Goal: Entertainment & Leisure: Consume media (video, audio)

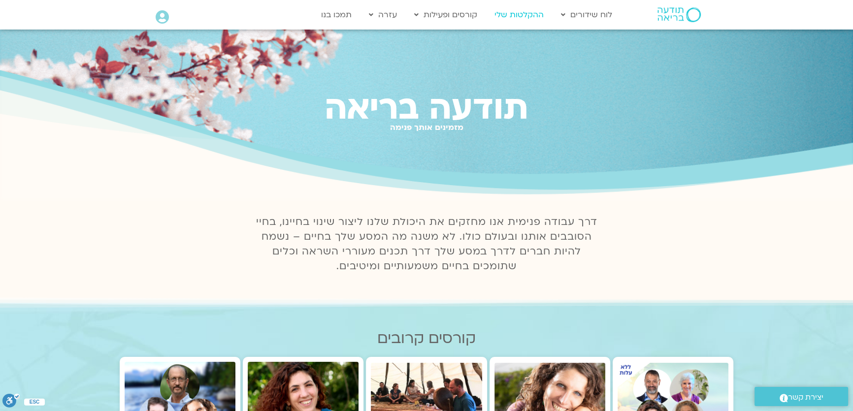
click at [522, 14] on link "ההקלטות שלי" at bounding box center [519, 14] width 59 height 19
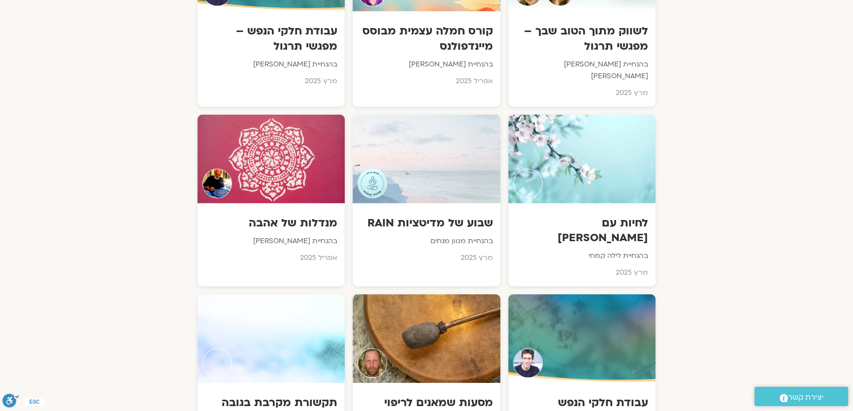
scroll to position [3673, 0]
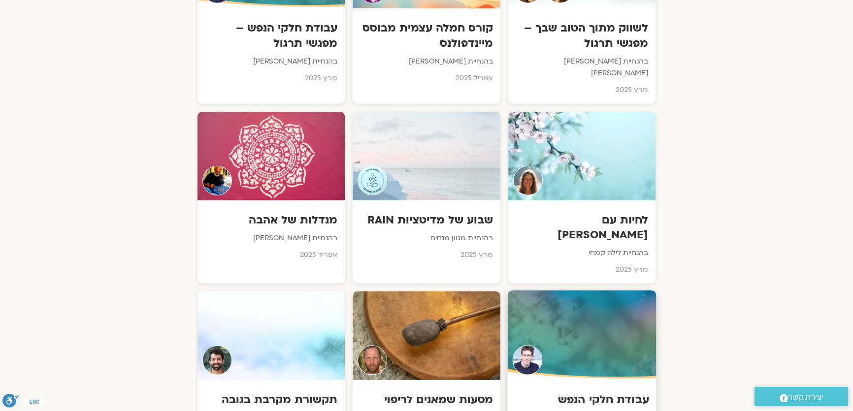
click at [570, 291] on div at bounding box center [582, 336] width 149 height 90
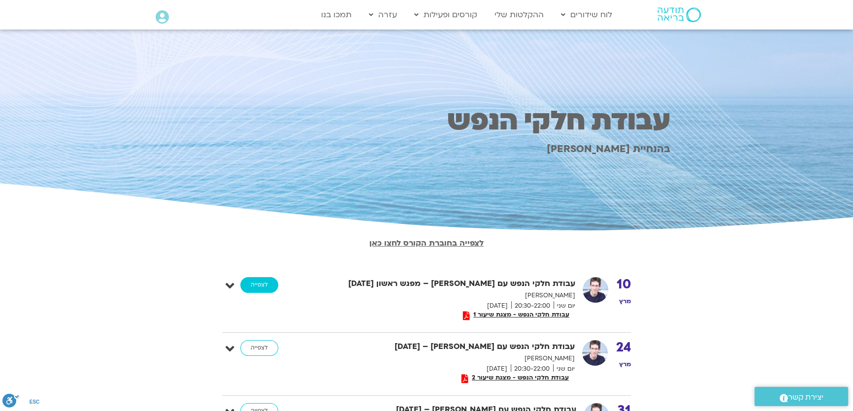
click at [263, 286] on link "לצפייה" at bounding box center [259, 285] width 38 height 16
